Goal: Information Seeking & Learning: Learn about a topic

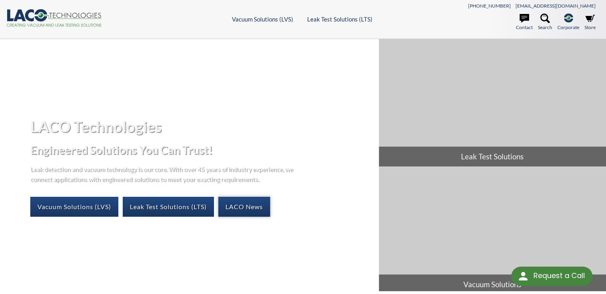
select select "Language Translate Widget"
click at [154, 208] on link "Leak Test Solutions (LTS)" at bounding box center [168, 207] width 91 height 20
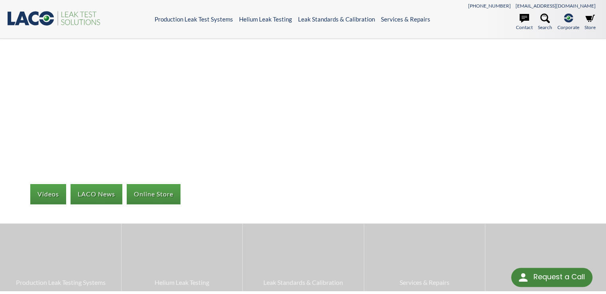
select select "Language Translate Widget"
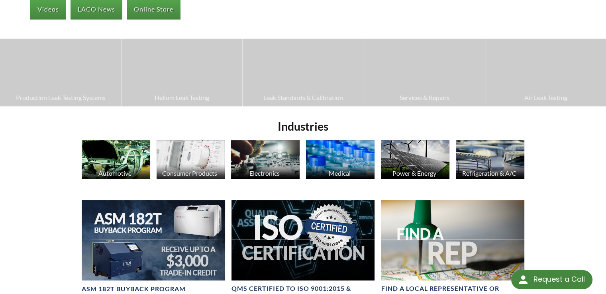
scroll to position [120, 0]
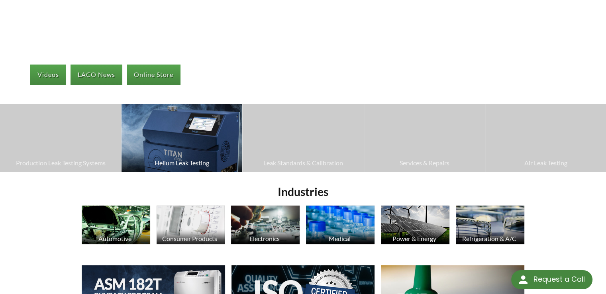
click at [174, 165] on span "Helium Leak Testing" at bounding box center [182, 163] width 113 height 10
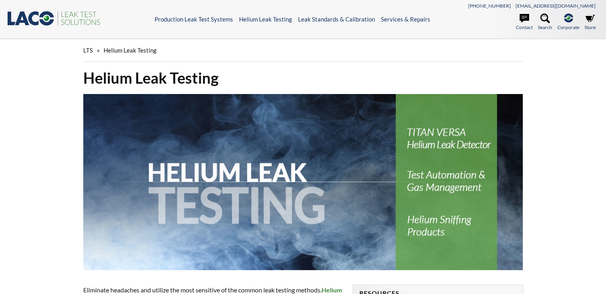
select select "Language Translate Widget"
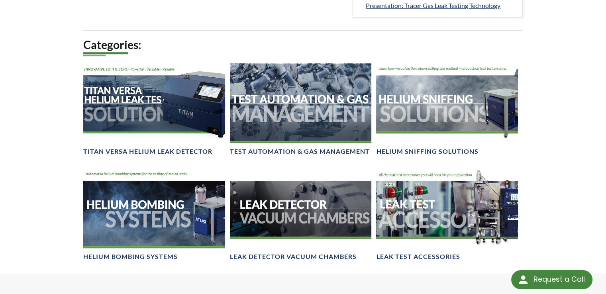
scroll to position [558, 0]
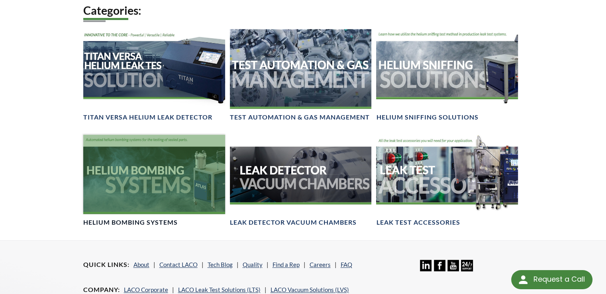
click at [152, 193] on div at bounding box center [154, 175] width 142 height 80
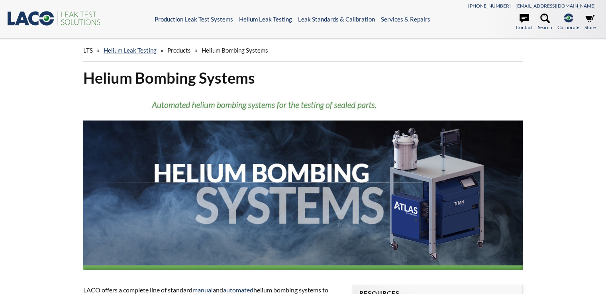
select select "Language Translate Widget"
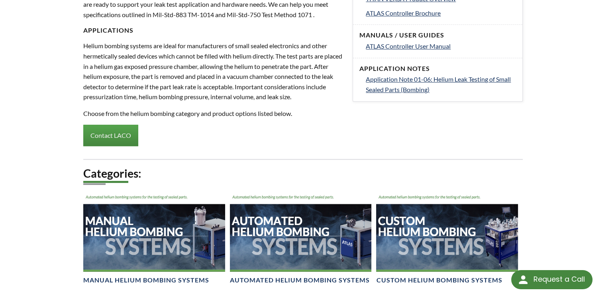
scroll to position [439, 0]
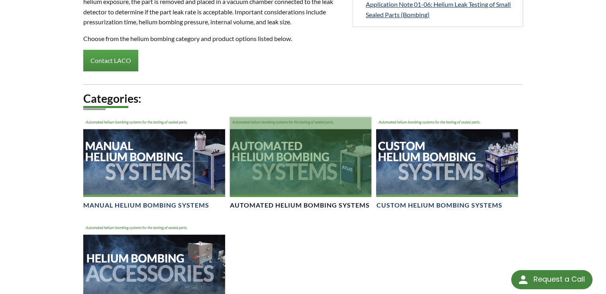
click at [266, 191] on div at bounding box center [301, 157] width 142 height 80
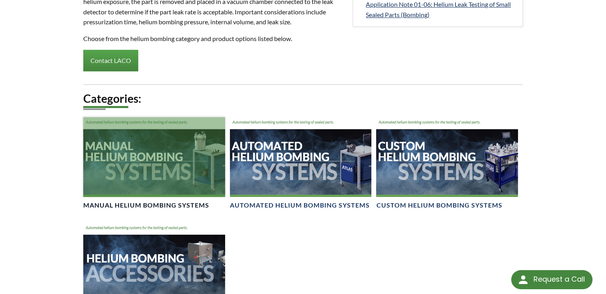
click at [138, 159] on div at bounding box center [154, 157] width 142 height 80
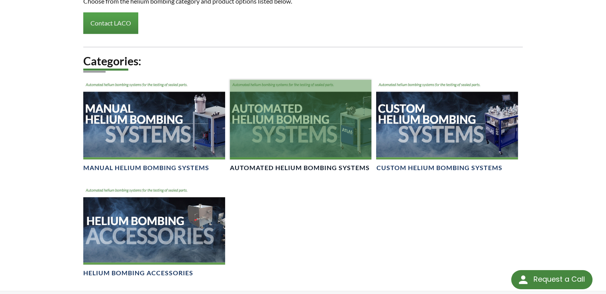
scroll to position [559, 0]
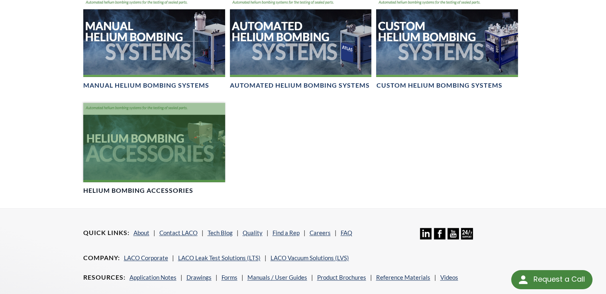
click at [164, 147] on div at bounding box center [154, 143] width 142 height 80
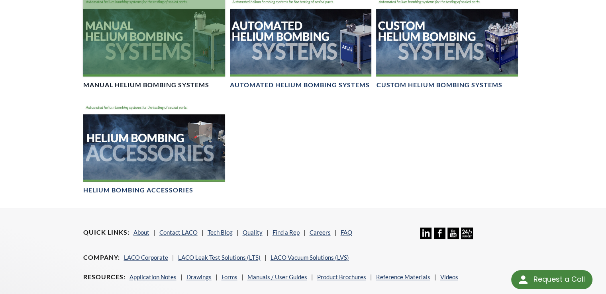
click at [130, 51] on div at bounding box center [154, 37] width 142 height 80
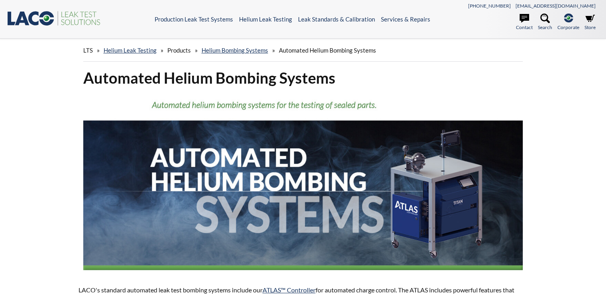
select select "Language Translate Widget"
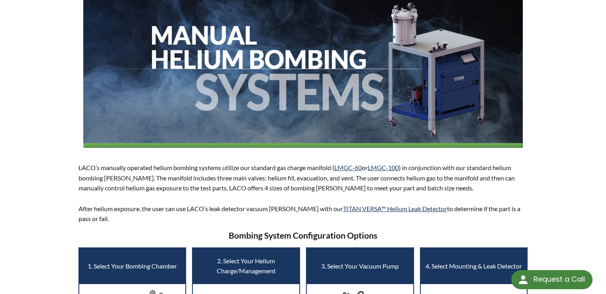
scroll to position [120, 0]
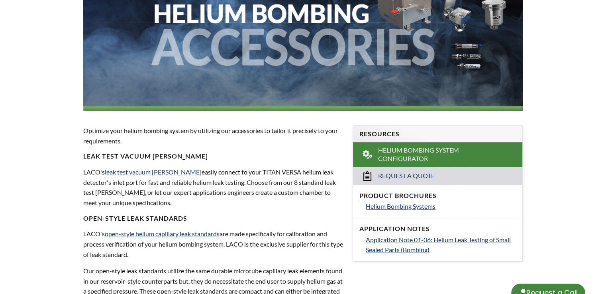
select select "Language Translate Widget"
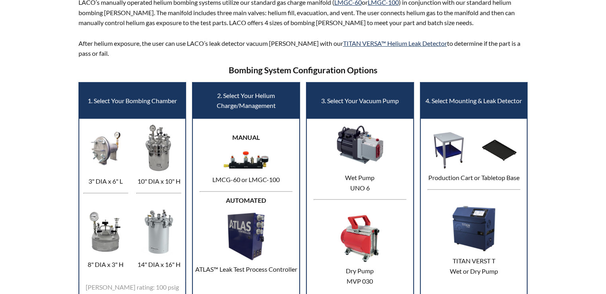
select select "Language Translate Widget"
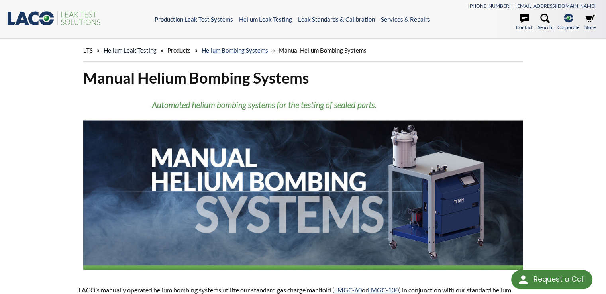
click at [135, 47] on link "Helium Leak Testing" at bounding box center [130, 50] width 53 height 7
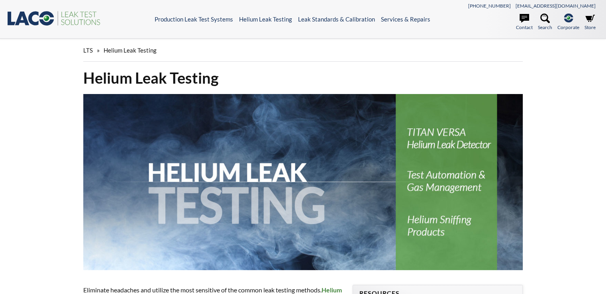
scroll to position [51, 0]
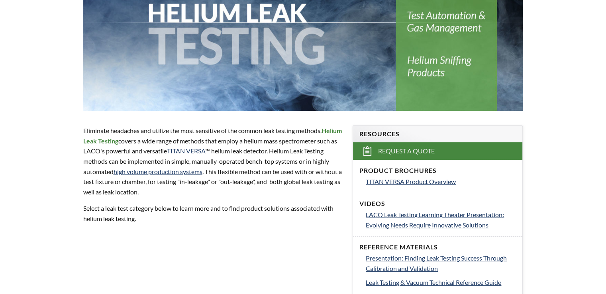
select select "Language Translate Widget"
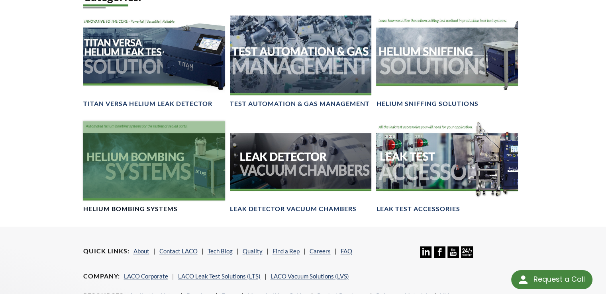
scroll to position [558, 0]
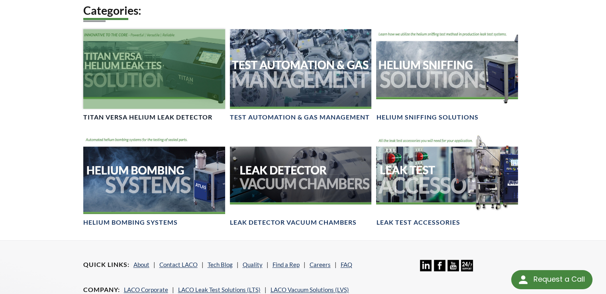
click at [149, 89] on div at bounding box center [154, 69] width 142 height 80
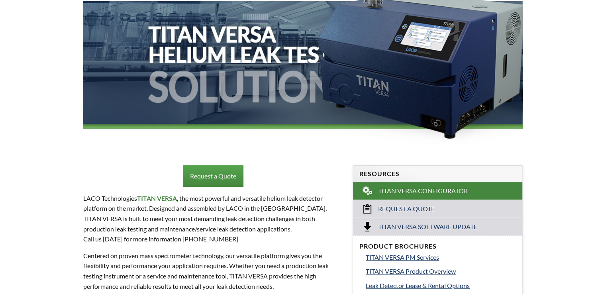
select select "Language Translate Widget"
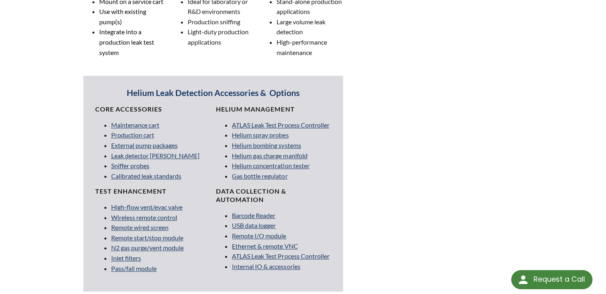
scroll to position [678, 0]
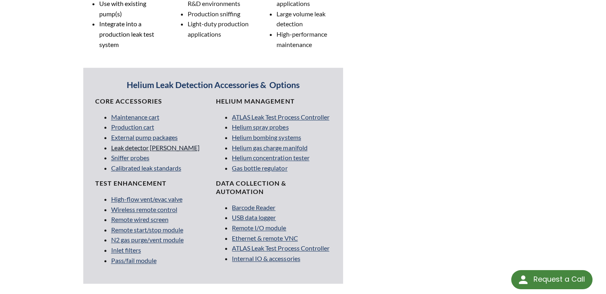
click at [144, 146] on link "Leak detector chambers" at bounding box center [155, 148] width 89 height 8
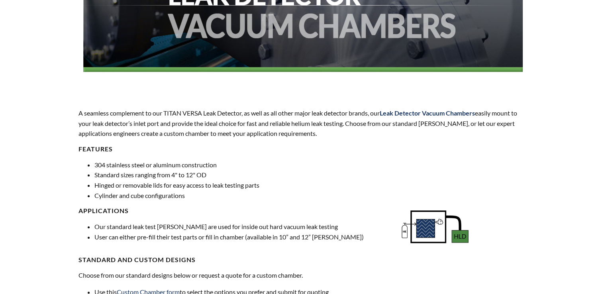
select select "Language Translate Widget"
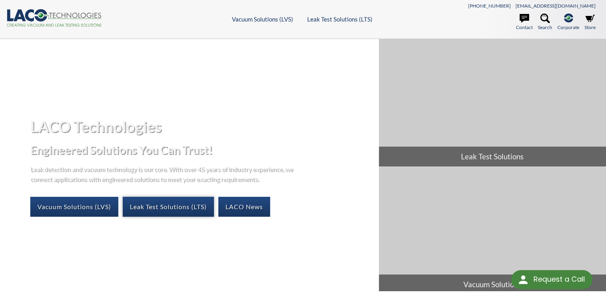
click at [155, 207] on link "Leak Test Solutions (LTS)" at bounding box center [168, 207] width 91 height 20
select select "Language Translate Widget"
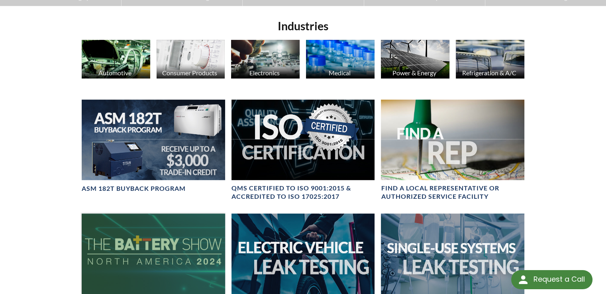
scroll to position [120, 0]
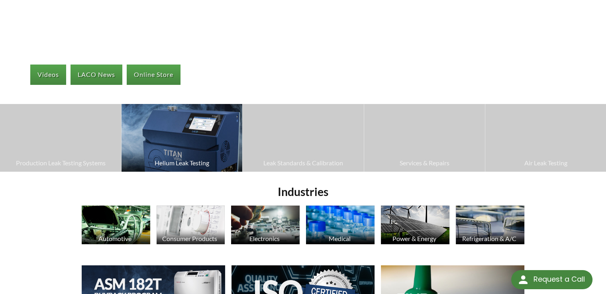
click at [184, 154] on img at bounding box center [182, 138] width 121 height 68
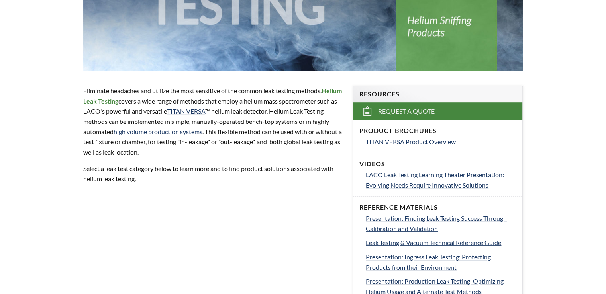
select select "Language Translate Widget"
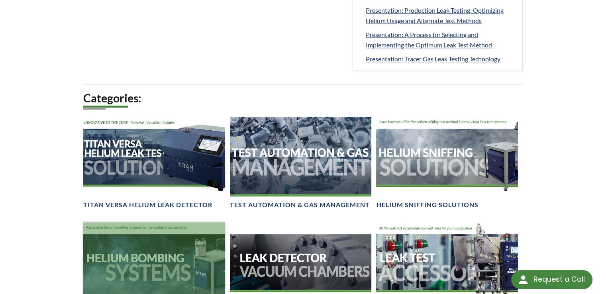
scroll to position [518, 0]
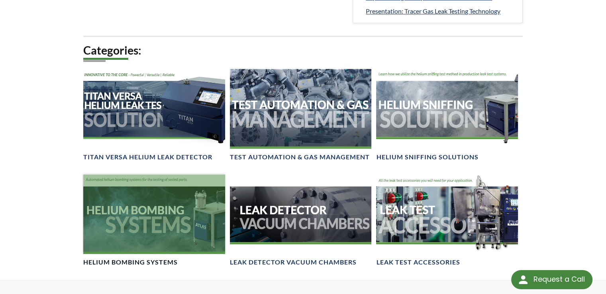
click at [170, 213] on div at bounding box center [154, 215] width 142 height 80
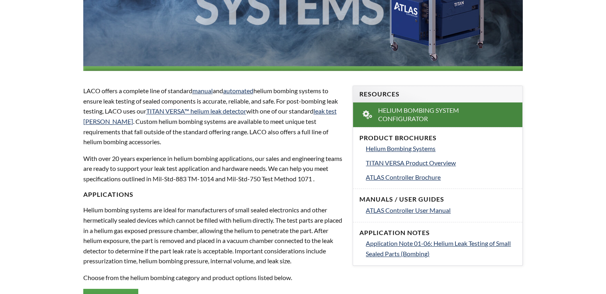
select select "Language Translate Widget"
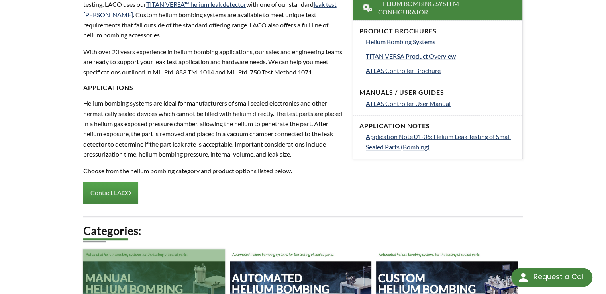
scroll to position [359, 0]
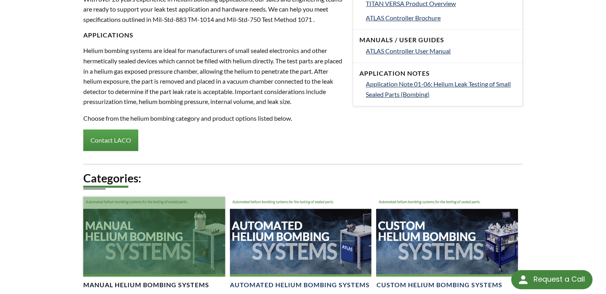
click at [161, 232] on div at bounding box center [154, 237] width 142 height 80
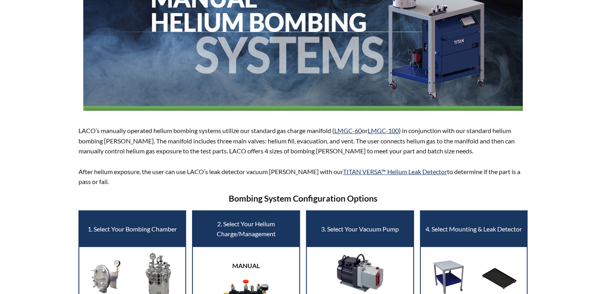
select select "Language Translate Widget"
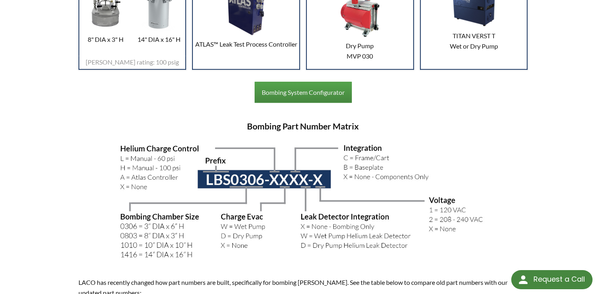
scroll to position [558, 0]
